Goal: Task Accomplishment & Management: Use online tool/utility

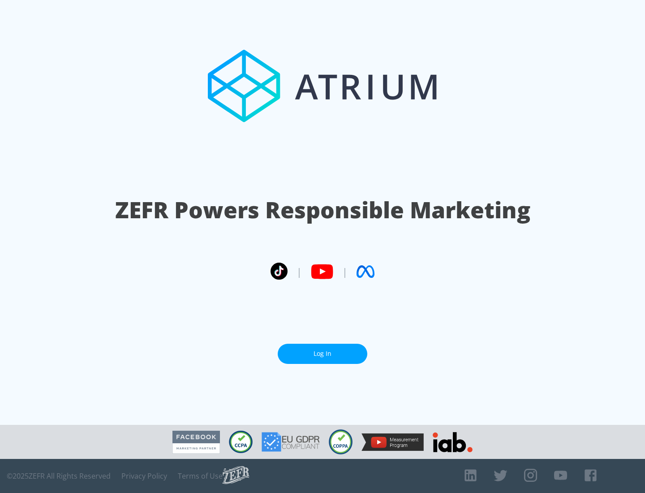
click at [322, 353] on link "Log In" at bounding box center [323, 353] width 90 height 20
